Goal: Check status: Check status

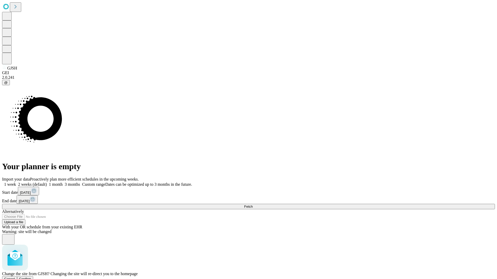
click at [31, 277] on span "Confirm" at bounding box center [25, 279] width 12 height 4
click at [16, 182] on label "1 week" at bounding box center [9, 184] width 14 height 4
click at [252, 205] on span "Fetch" at bounding box center [248, 207] width 9 height 4
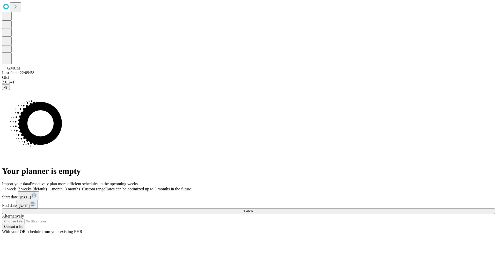
click at [252, 210] on span "Fetch" at bounding box center [248, 212] width 9 height 4
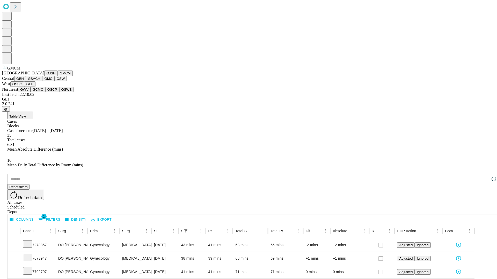
click at [26, 81] on button "GBH" at bounding box center [20, 78] width 12 height 5
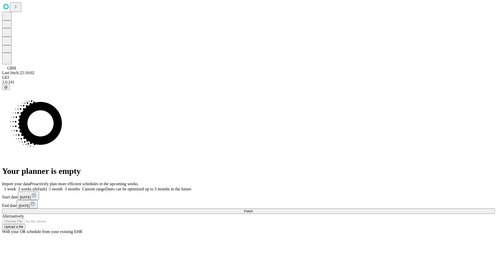
click at [16, 187] on label "1 week" at bounding box center [9, 189] width 14 height 4
click at [252, 210] on span "Fetch" at bounding box center [248, 212] width 9 height 4
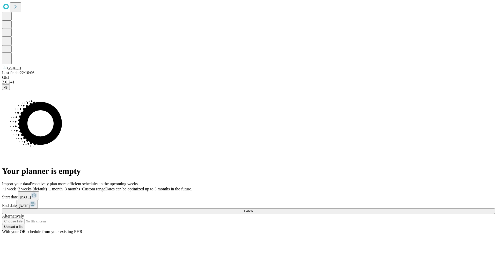
click at [252, 210] on span "Fetch" at bounding box center [248, 212] width 9 height 4
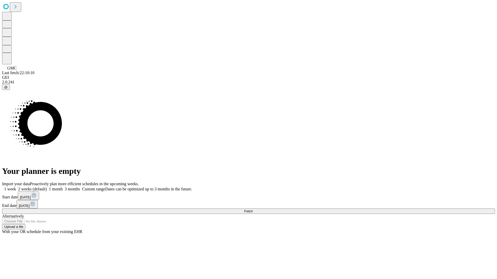
click at [16, 187] on label "1 week" at bounding box center [9, 189] width 14 height 4
click at [252, 210] on span "Fetch" at bounding box center [248, 212] width 9 height 4
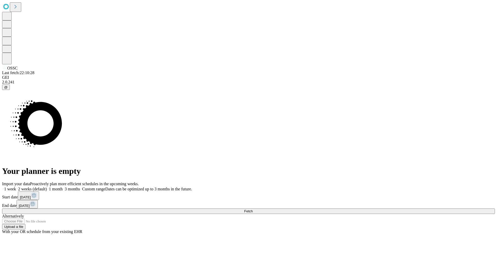
click at [16, 187] on label "1 week" at bounding box center [9, 189] width 14 height 4
click at [252, 210] on span "Fetch" at bounding box center [248, 212] width 9 height 4
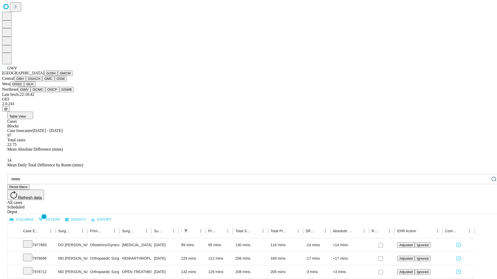
click at [40, 92] on button "GCMC" at bounding box center [38, 89] width 15 height 5
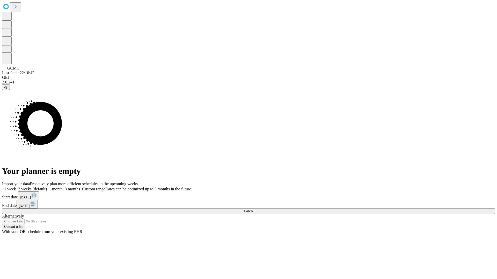
click at [16, 187] on label "1 week" at bounding box center [9, 189] width 14 height 4
click at [252, 210] on span "Fetch" at bounding box center [248, 212] width 9 height 4
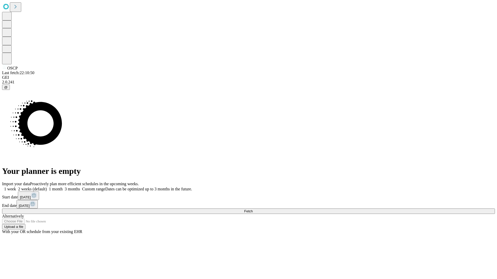
click at [252, 210] on span "Fetch" at bounding box center [248, 212] width 9 height 4
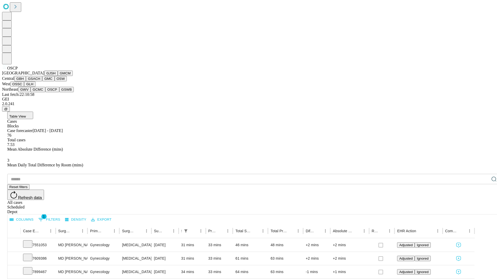
click at [59, 92] on button "GSWB" at bounding box center [66, 89] width 15 height 5
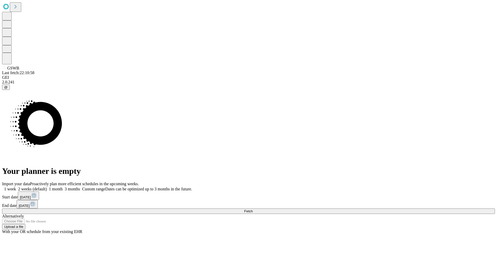
click at [16, 187] on label "1 week" at bounding box center [9, 189] width 14 height 4
click at [252, 210] on span "Fetch" at bounding box center [248, 212] width 9 height 4
